Goal: Book appointment/travel/reservation

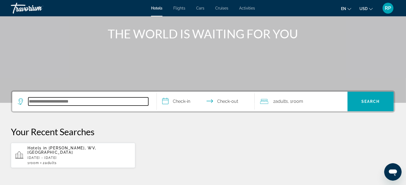
click at [38, 102] on input "Search hotel destination" at bounding box center [88, 101] width 120 height 8
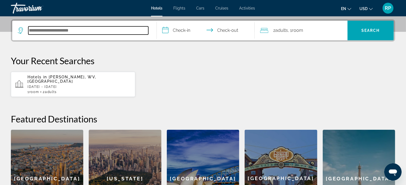
scroll to position [133, 0]
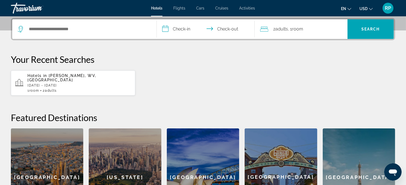
click at [41, 75] on span "Hotels in" at bounding box center [37, 75] width 20 height 4
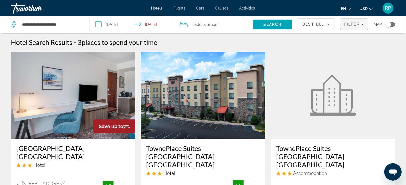
click at [358, 24] on span "Filter" at bounding box center [352, 24] width 16 height 4
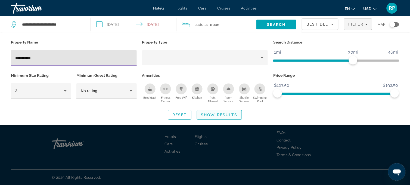
type input "**********"
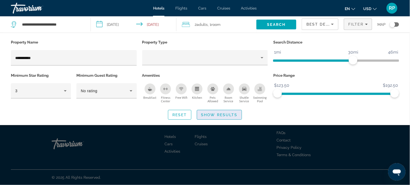
click at [211, 115] on span "Show Results" at bounding box center [219, 115] width 36 height 4
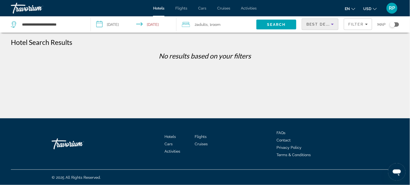
click at [334, 24] on icon "Sort by" at bounding box center [332, 24] width 7 height 7
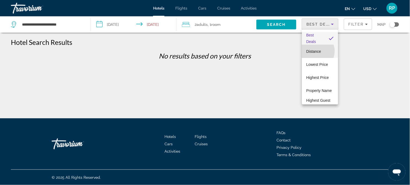
click at [316, 51] on span "Distance" at bounding box center [314, 51] width 15 height 4
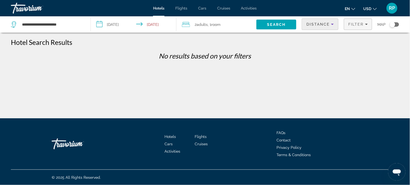
click at [365, 26] on div "Filter" at bounding box center [358, 24] width 20 height 4
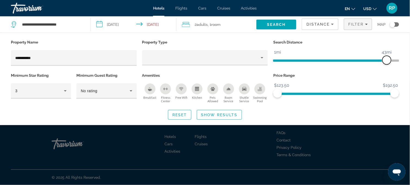
drag, startPoint x: 351, startPoint y: 59, endPoint x: 387, endPoint y: 55, distance: 35.9
click at [387, 60] on ngx-slider "1mi 46mi 43mi" at bounding box center [336, 60] width 126 height 1
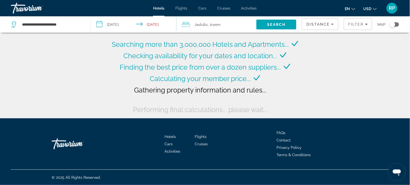
click at [109, 24] on input "**********" at bounding box center [135, 25] width 88 height 18
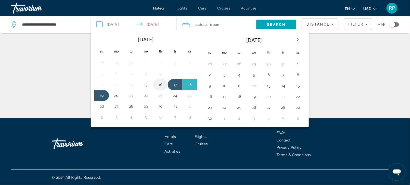
click at [161, 84] on button "16" at bounding box center [160, 85] width 9 height 8
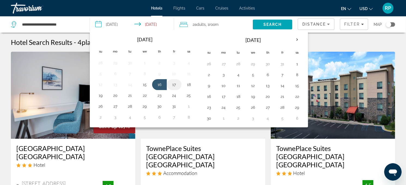
click at [174, 83] on button "17" at bounding box center [174, 85] width 9 height 8
type input "**********"
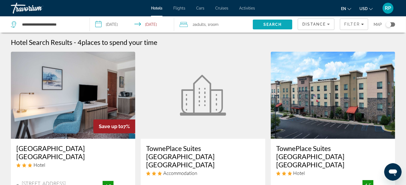
click at [269, 25] on span "Search" at bounding box center [272, 24] width 18 height 4
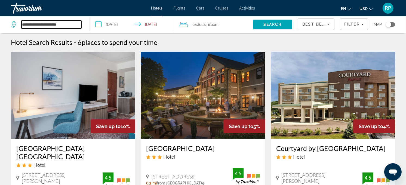
click at [23, 23] on input "**********" at bounding box center [51, 24] width 60 height 8
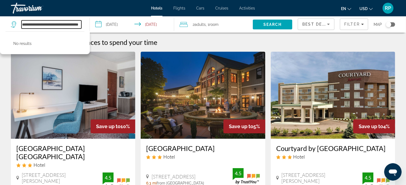
click at [48, 25] on input "**********" at bounding box center [51, 24] width 60 height 8
type input "**********"
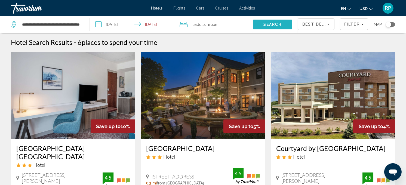
click at [261, 20] on span "Search" at bounding box center [272, 24] width 39 height 13
click at [271, 25] on span "Search" at bounding box center [272, 24] width 18 height 4
click at [268, 24] on span "Search" at bounding box center [272, 24] width 18 height 4
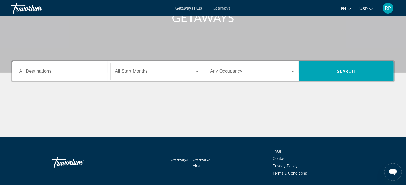
click at [28, 72] on span "All Destinations" at bounding box center [35, 71] width 32 height 5
click at [28, 72] on input "Destination All Destinations" at bounding box center [61, 71] width 84 height 7
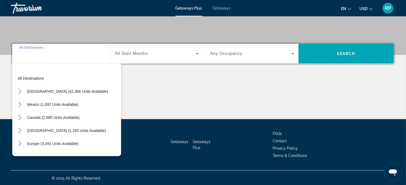
scroll to position [109, 0]
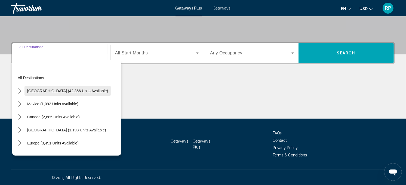
click at [28, 89] on span "[GEOGRAPHIC_DATA] (42,366 units available)" at bounding box center [67, 91] width 81 height 4
type input "**********"
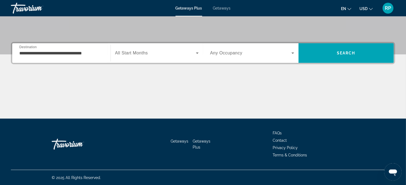
click at [127, 52] on span "All Start Months" at bounding box center [131, 53] width 33 height 5
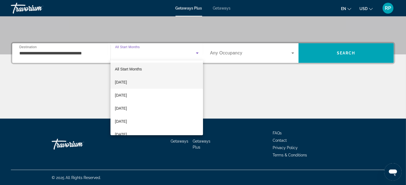
click at [122, 82] on span "[DATE]" at bounding box center [121, 82] width 12 height 7
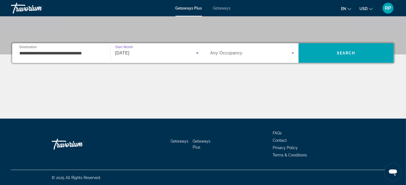
click at [283, 53] on span "Search widget" at bounding box center [250, 53] width 81 height 7
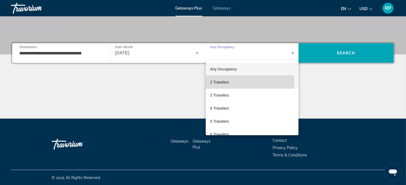
click at [222, 83] on span "2 Travelers" at bounding box center [219, 82] width 19 height 7
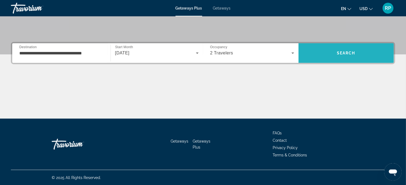
click at [349, 55] on span "Search" at bounding box center [345, 53] width 95 height 13
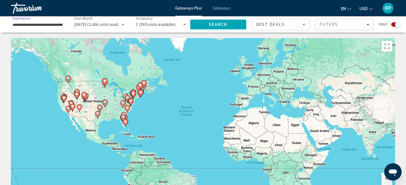
click at [33, 24] on input "**********" at bounding box center [38, 24] width 50 height 7
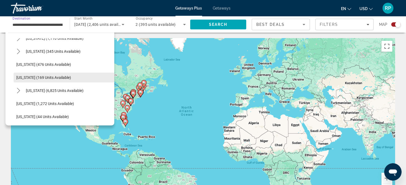
scroll to position [483, 0]
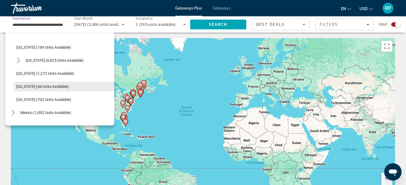
click at [24, 85] on span "[US_STATE] (44 units available)" at bounding box center [42, 86] width 53 height 4
type input "**********"
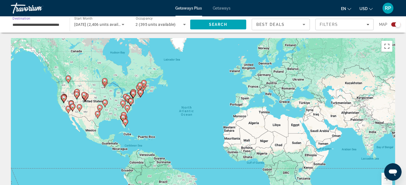
click at [51, 25] on input "**********" at bounding box center [38, 24] width 50 height 7
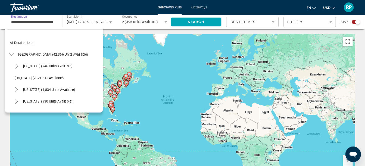
scroll to position [489, 0]
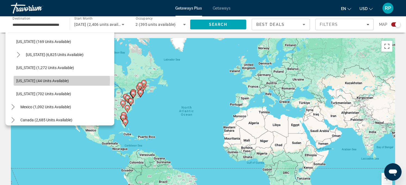
click at [55, 80] on span "[US_STATE] (44 units available)" at bounding box center [42, 81] width 53 height 4
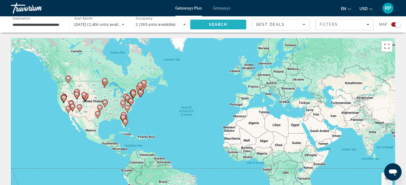
click at [219, 24] on span "Search" at bounding box center [218, 24] width 18 height 4
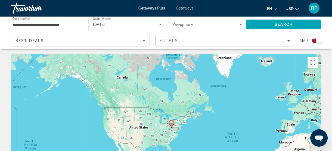
drag, startPoint x: 90, startPoint y: 126, endPoint x: 173, endPoint y: 136, distance: 84.1
click at [173, 136] on div "To activate drag with keyboard, press Alt + Enter. Once in keyboard drag state,…" at bounding box center [166, 135] width 310 height 163
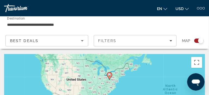
drag, startPoint x: 117, startPoint y: 90, endPoint x: 116, endPoint y: 67, distance: 22.9
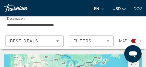
drag, startPoint x: 80, startPoint y: 65, endPoint x: 80, endPoint y: 60, distance: 5.7
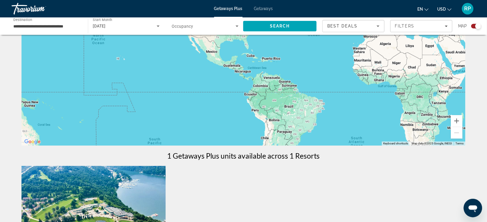
scroll to position [65, 0]
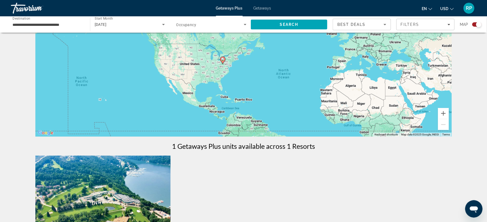
drag, startPoint x: 317, startPoint y: 107, endPoint x: 298, endPoint y: 148, distance: 45.5
click at [298, 148] on div "← Move left → Move right ↑ Move up ↓ Move down + Zoom in - Zoom out Home Jump l…" at bounding box center [243, 162] width 438 height 378
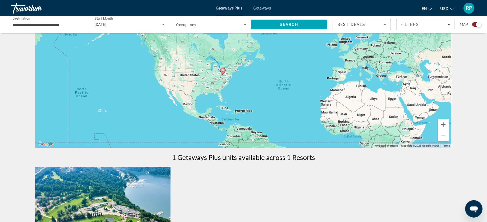
scroll to position [0, 0]
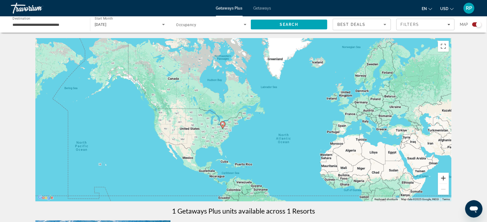
click at [410, 177] on button "Zoom in" at bounding box center [443, 178] width 11 height 11
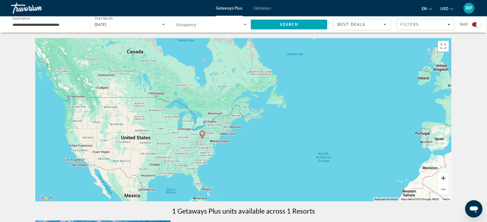
click at [410, 177] on button "Zoom in" at bounding box center [443, 178] width 11 height 11
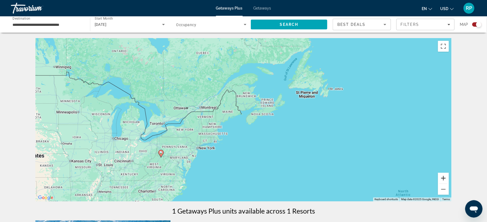
click at [410, 177] on button "Zoom in" at bounding box center [443, 178] width 11 height 11
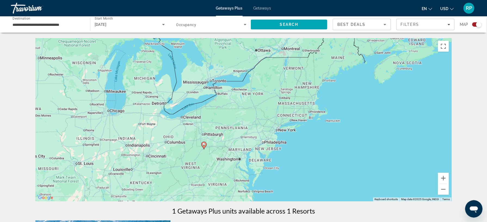
drag, startPoint x: 98, startPoint y: 153, endPoint x: 227, endPoint y: 104, distance: 138.4
click at [227, 104] on div "To activate drag with keyboard, press Alt + Enter. Once in keyboard drag state,…" at bounding box center [243, 119] width 416 height 163
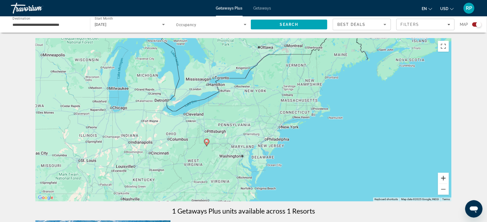
click at [410, 179] on button "Zoom in" at bounding box center [443, 178] width 11 height 11
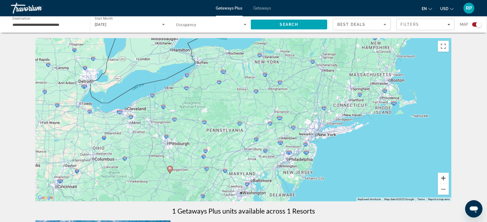
click at [410, 179] on button "Zoom in" at bounding box center [443, 178] width 11 height 11
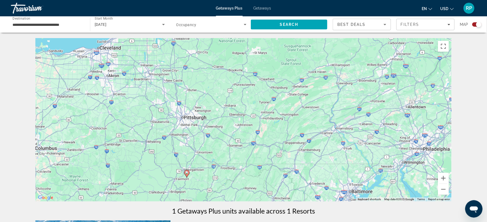
drag, startPoint x: 171, startPoint y: 162, endPoint x: 268, endPoint y: 107, distance: 111.4
click at [268, 107] on div "To activate drag with keyboard, press Alt + Enter. Once in keyboard drag state,…" at bounding box center [243, 119] width 416 height 163
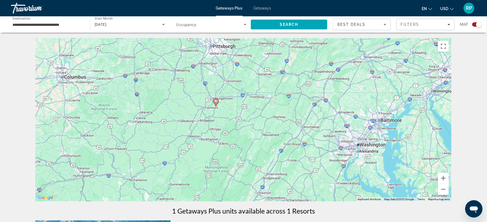
drag, startPoint x: 199, startPoint y: 158, endPoint x: 214, endPoint y: 96, distance: 63.6
click at [214, 96] on div "To activate drag with keyboard, press Alt + Enter. Once in keyboard drag state,…" at bounding box center [243, 119] width 416 height 163
click at [410, 178] on button "Zoom in" at bounding box center [443, 178] width 11 height 11
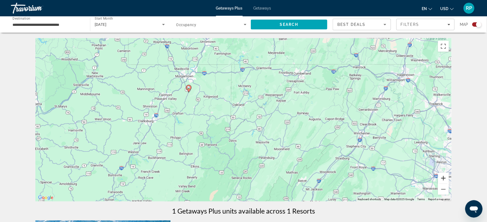
click at [410, 178] on button "Zoom in" at bounding box center [443, 178] width 11 height 11
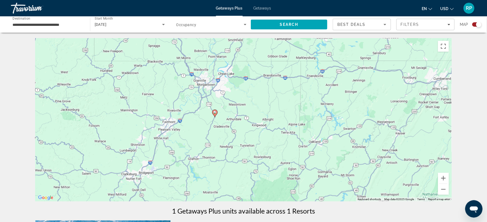
drag, startPoint x: 125, startPoint y: 145, endPoint x: 206, endPoint y: 196, distance: 96.5
click at [206, 185] on div "To activate drag with keyboard, press Alt + Enter. Once in keyboard drag state,…" at bounding box center [243, 119] width 416 height 163
click at [410, 178] on button "Zoom in" at bounding box center [443, 178] width 11 height 11
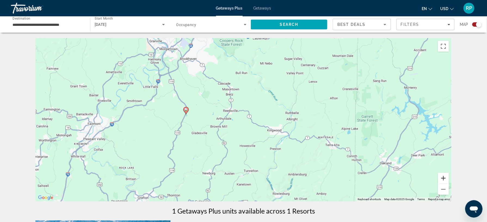
click at [410, 178] on button "Zoom in" at bounding box center [443, 178] width 11 height 11
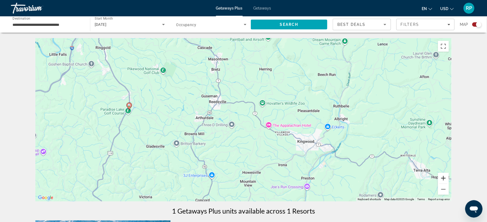
click at [410, 178] on button "Zoom in" at bounding box center [443, 178] width 11 height 11
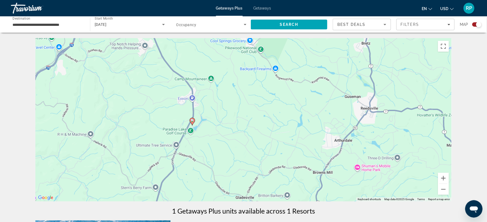
drag, startPoint x: 56, startPoint y: 128, endPoint x: 236, endPoint y: 153, distance: 181.5
click at [236, 153] on div "To activate drag with keyboard, press Alt + Enter. Once in keyboard drag state,…" at bounding box center [243, 119] width 416 height 163
click at [410, 176] on button "Zoom in" at bounding box center [443, 178] width 11 height 11
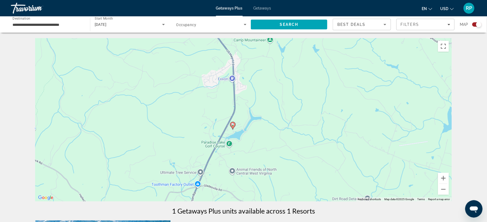
drag, startPoint x: 193, startPoint y: 167, endPoint x: 285, endPoint y: 165, distance: 92.5
click at [285, 165] on div "To activate drag with keyboard, press Alt + Enter. Once in keyboard drag state,…" at bounding box center [243, 119] width 416 height 163
